Goal: Task Accomplishment & Management: Use online tool/utility

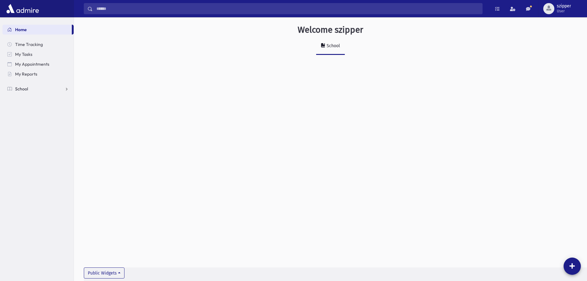
click at [64, 86] on link "School" at bounding box center [37, 89] width 71 height 10
click at [43, 72] on link "My Reports" at bounding box center [37, 74] width 71 height 10
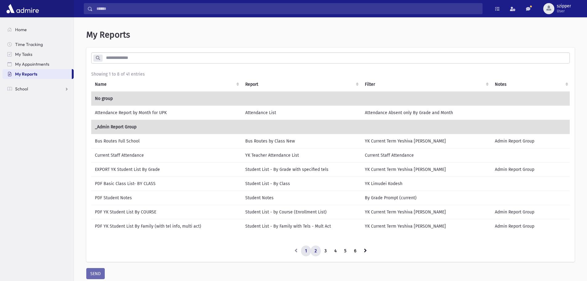
click at [317, 251] on link "2" at bounding box center [316, 250] width 10 height 11
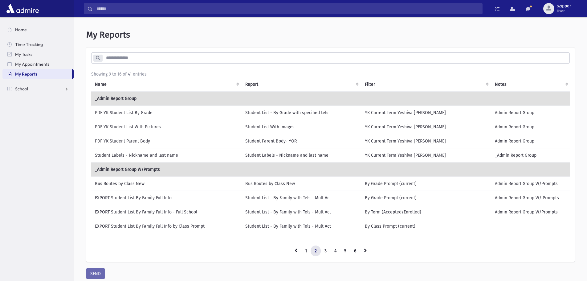
click at [221, 125] on td "PDF YK Student List With Pictures" at bounding box center [166, 127] width 150 height 14
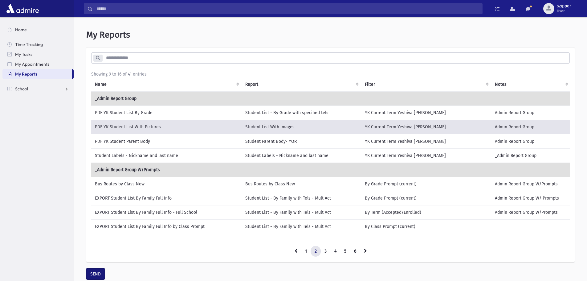
click at [97, 274] on button "SEND" at bounding box center [95, 273] width 18 height 11
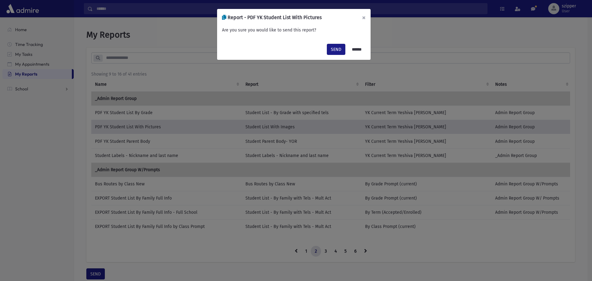
click at [363, 18] on button "×" at bounding box center [364, 17] width 14 height 17
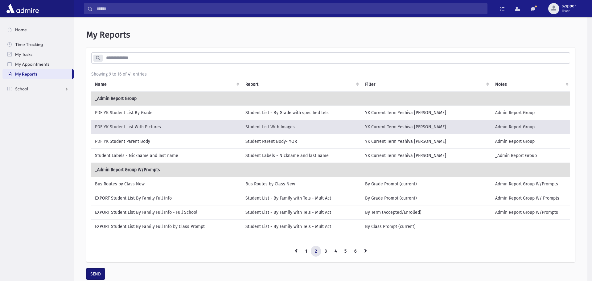
scroll to position [3, 0]
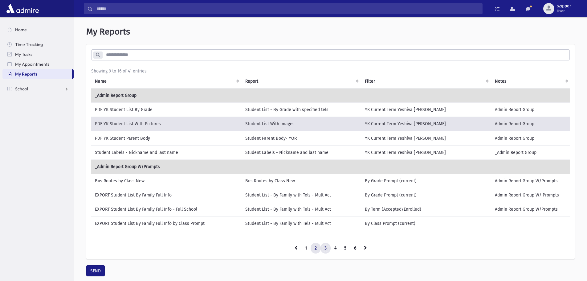
click at [326, 247] on link "3" at bounding box center [326, 248] width 10 height 11
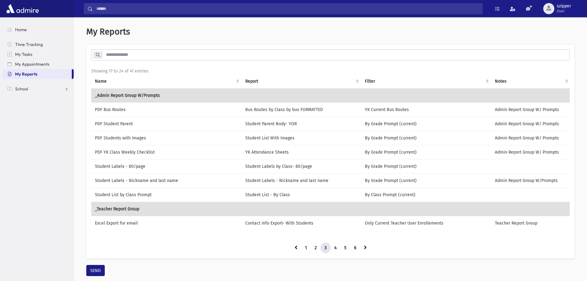
click at [149, 136] on td "PDF Students with Images" at bounding box center [166, 138] width 150 height 14
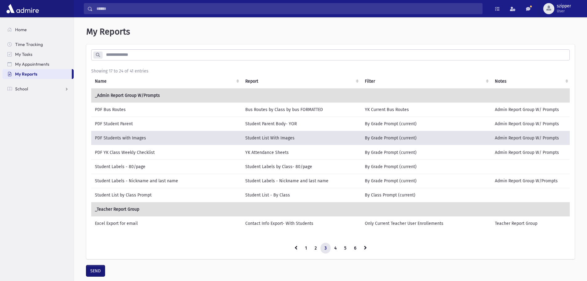
click at [100, 275] on button "SEND" at bounding box center [95, 270] width 18 height 11
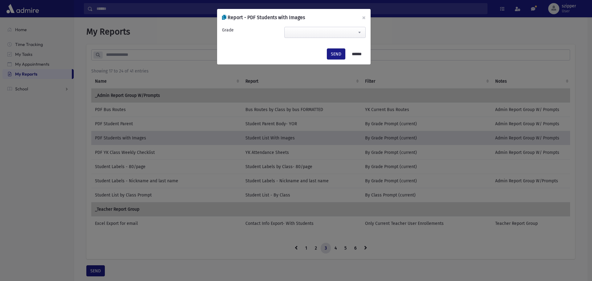
click at [332, 29] on span at bounding box center [324, 32] width 81 height 11
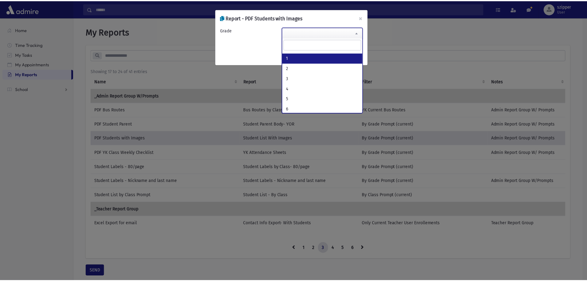
scroll to position [62, 0]
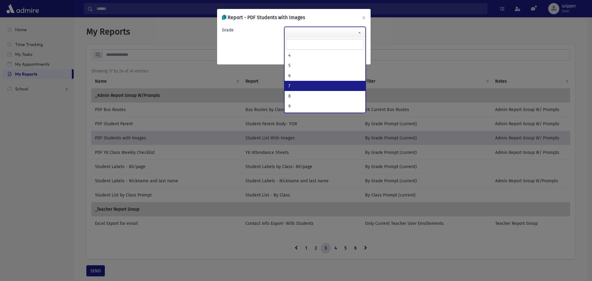
select select "*"
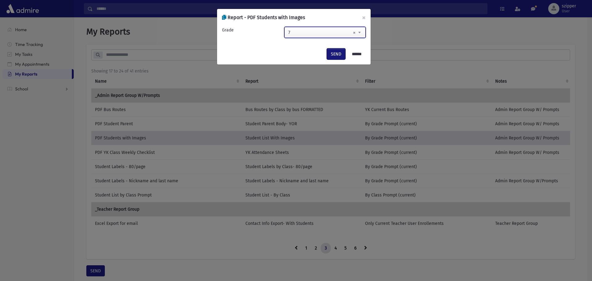
click at [334, 52] on button "SEND" at bounding box center [336, 53] width 18 height 11
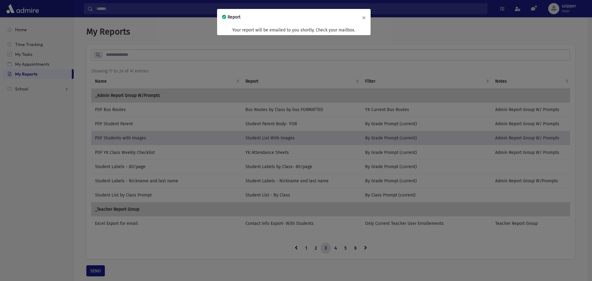
click at [363, 18] on button "×" at bounding box center [364, 17] width 14 height 17
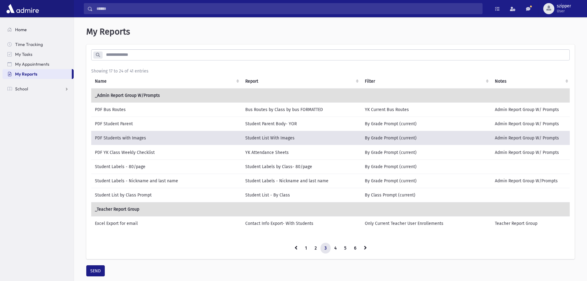
click at [30, 27] on link "Home" at bounding box center [37, 30] width 71 height 10
